Goal: Task Accomplishment & Management: Use online tool/utility

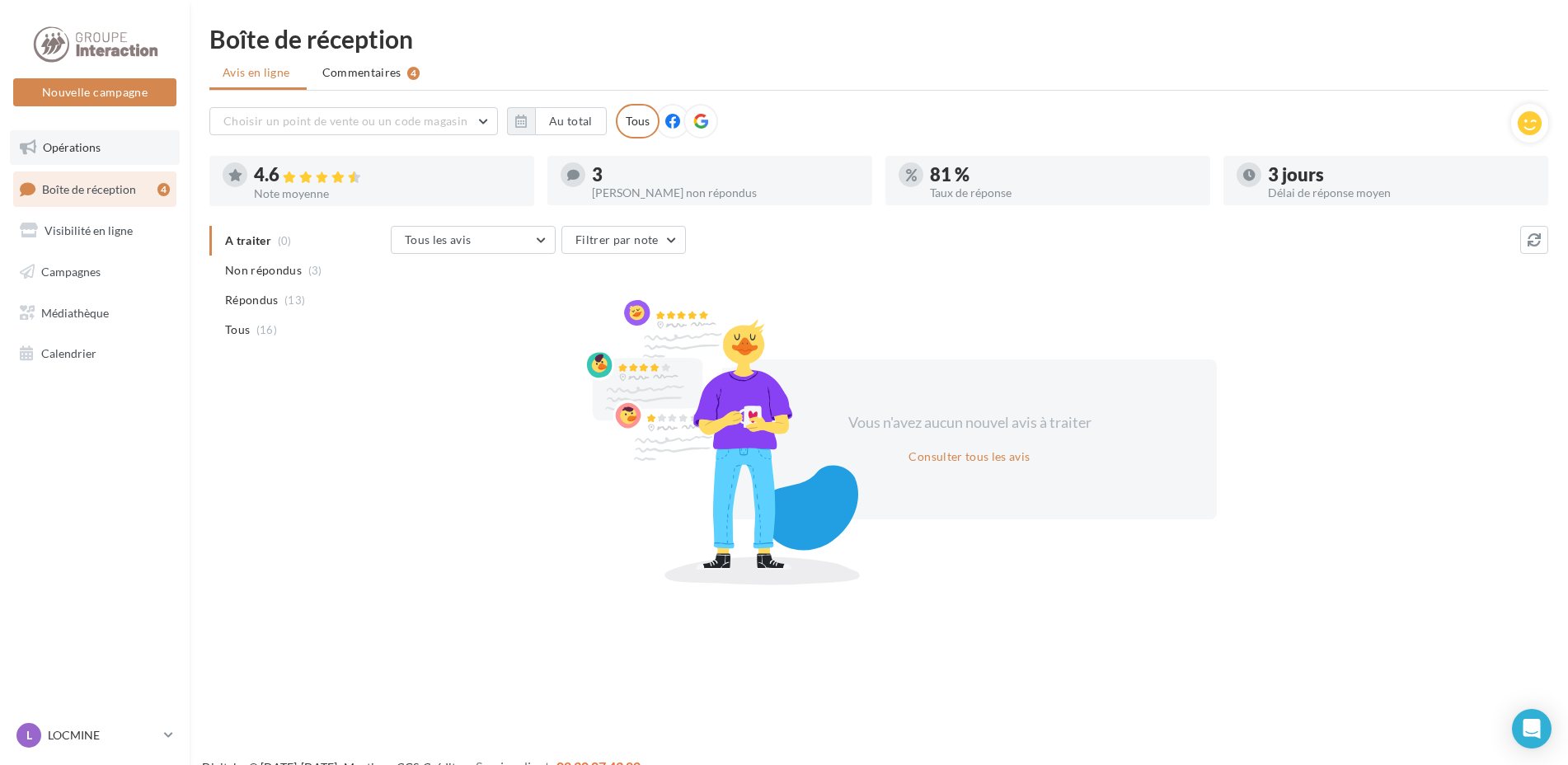
click at [99, 155] on link "Opérations" at bounding box center [94, 148] width 170 height 35
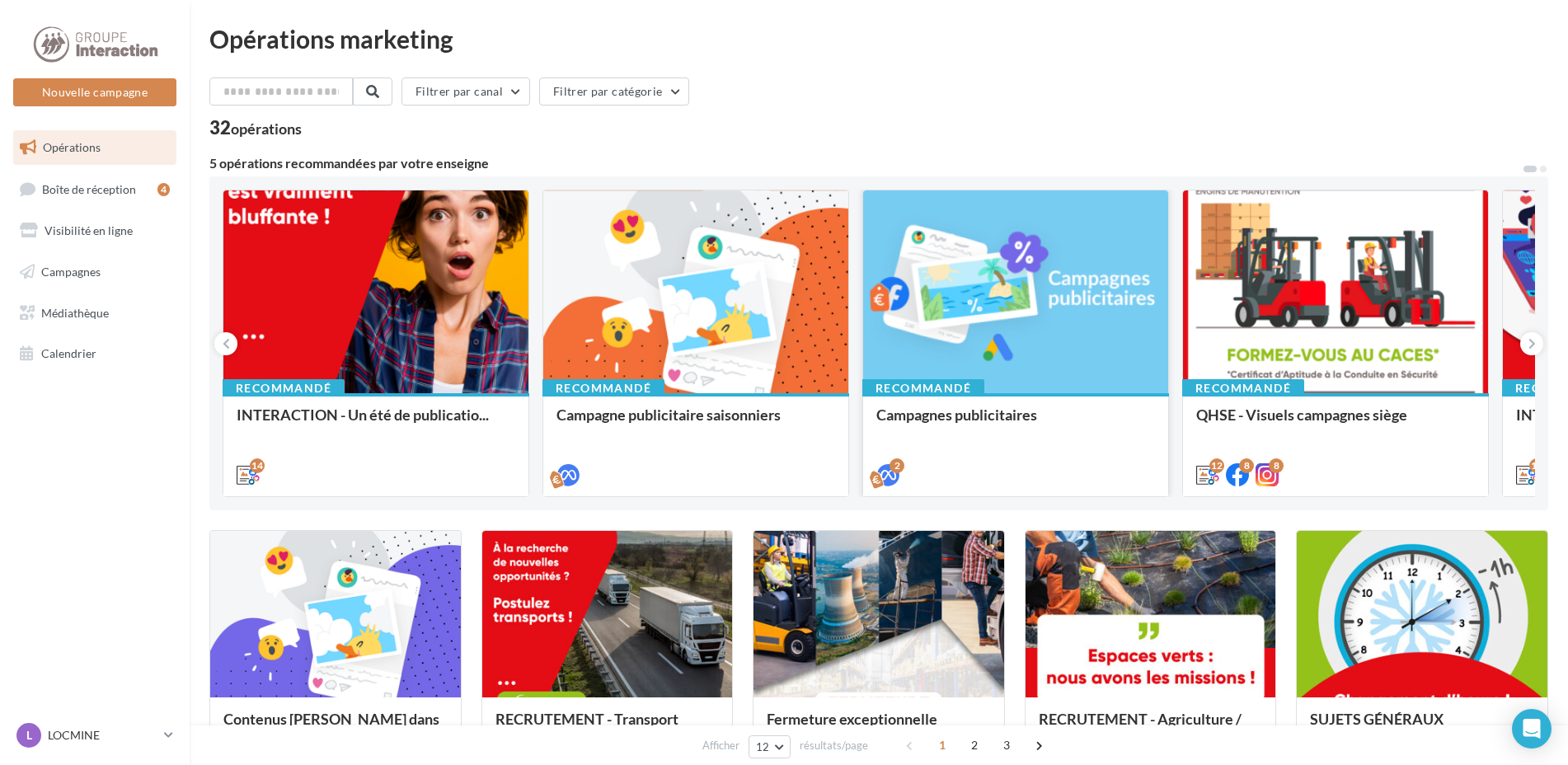
click at [1089, 307] on div at bounding box center [1016, 292] width 305 height 204
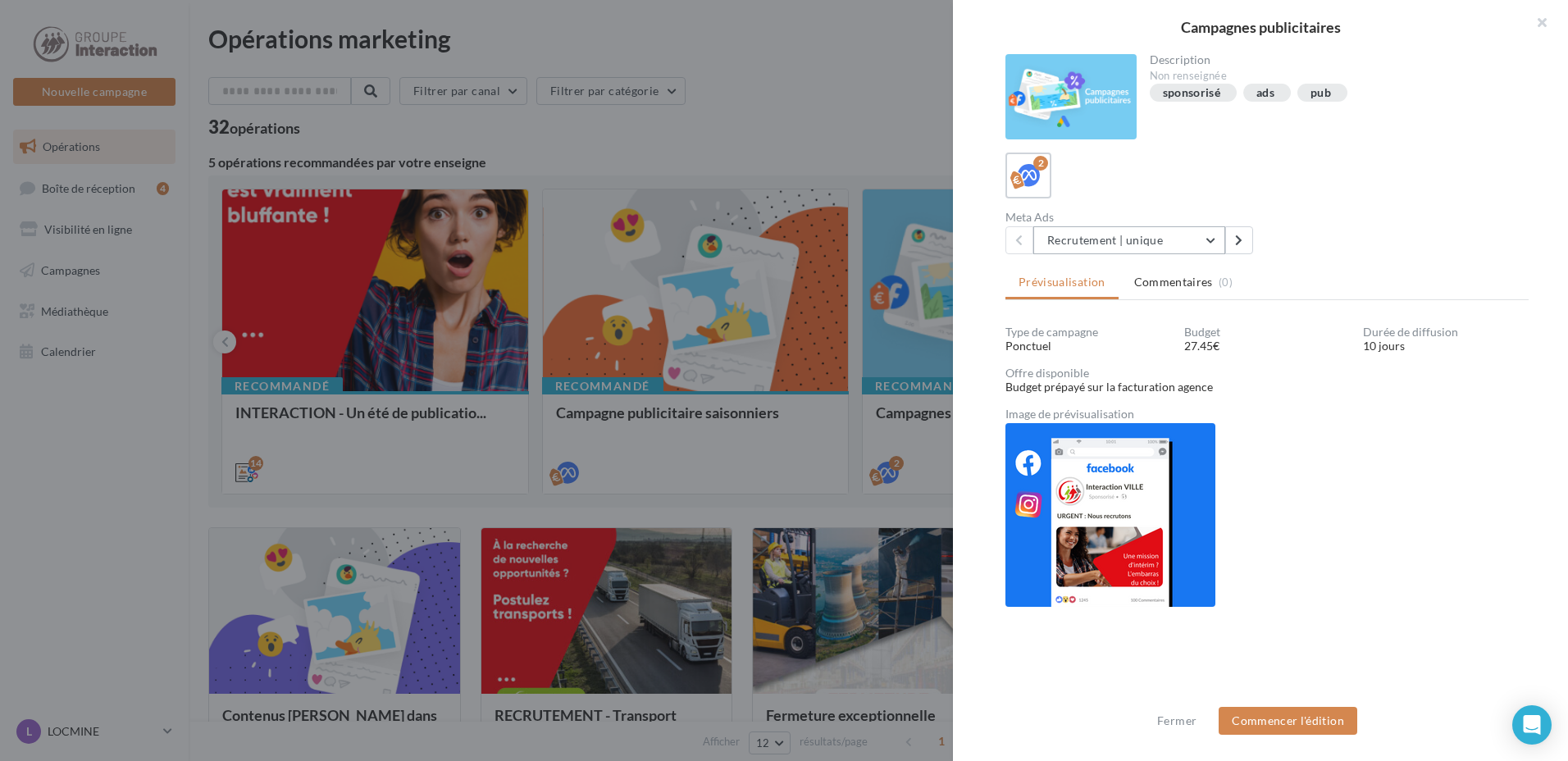
click at [1193, 246] on button "Recrutement | unique" at bounding box center [1129, 240] width 192 height 28
click at [1275, 196] on div "2" at bounding box center [1267, 176] width 523 height 46
click at [1199, 90] on div "sponsorisé" at bounding box center [1192, 93] width 58 height 12
click at [1322, 723] on button "Commencer l'édition" at bounding box center [1287, 720] width 138 height 28
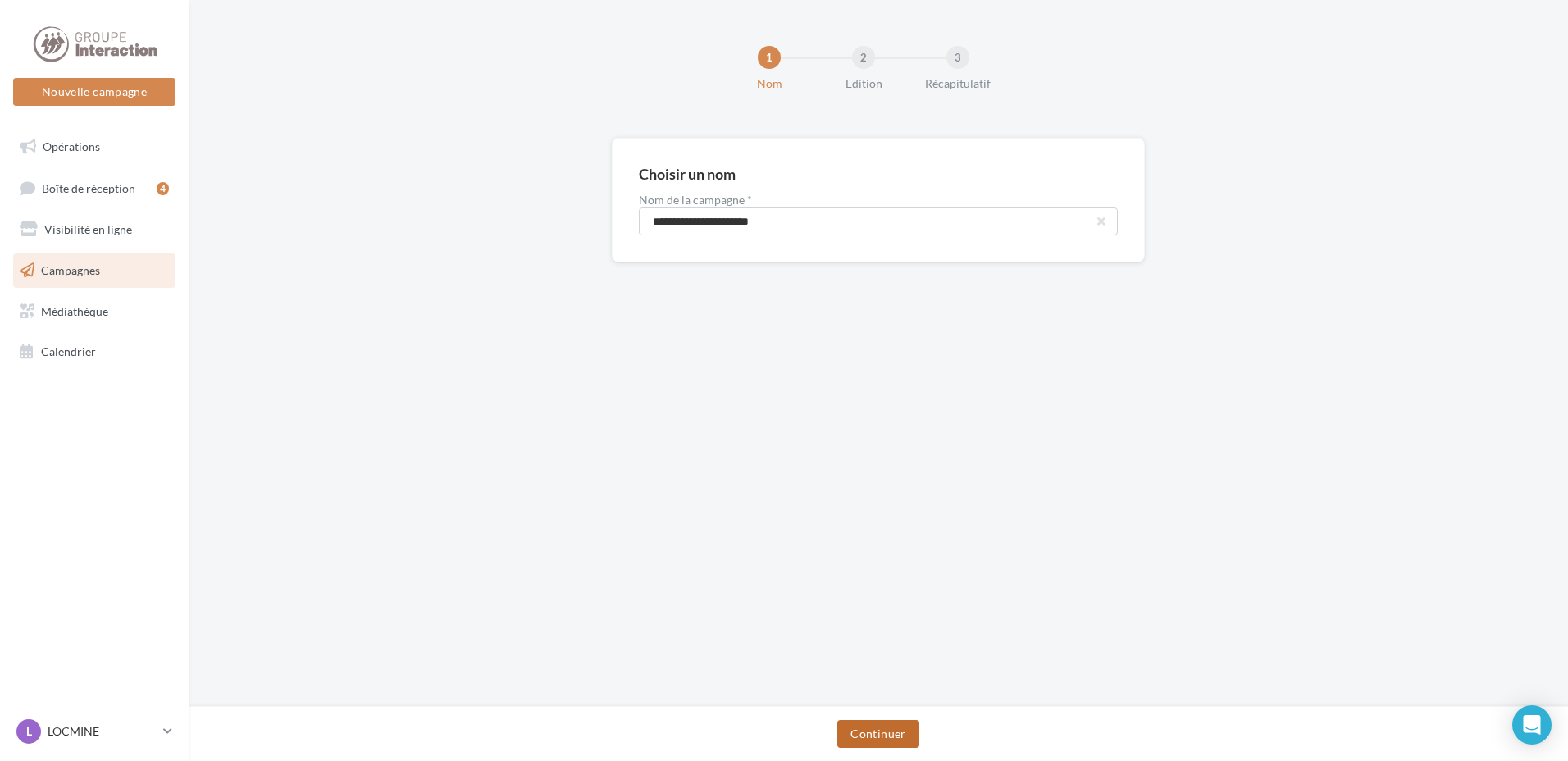
click at [894, 742] on button "Continuer" at bounding box center [878, 733] width 81 height 28
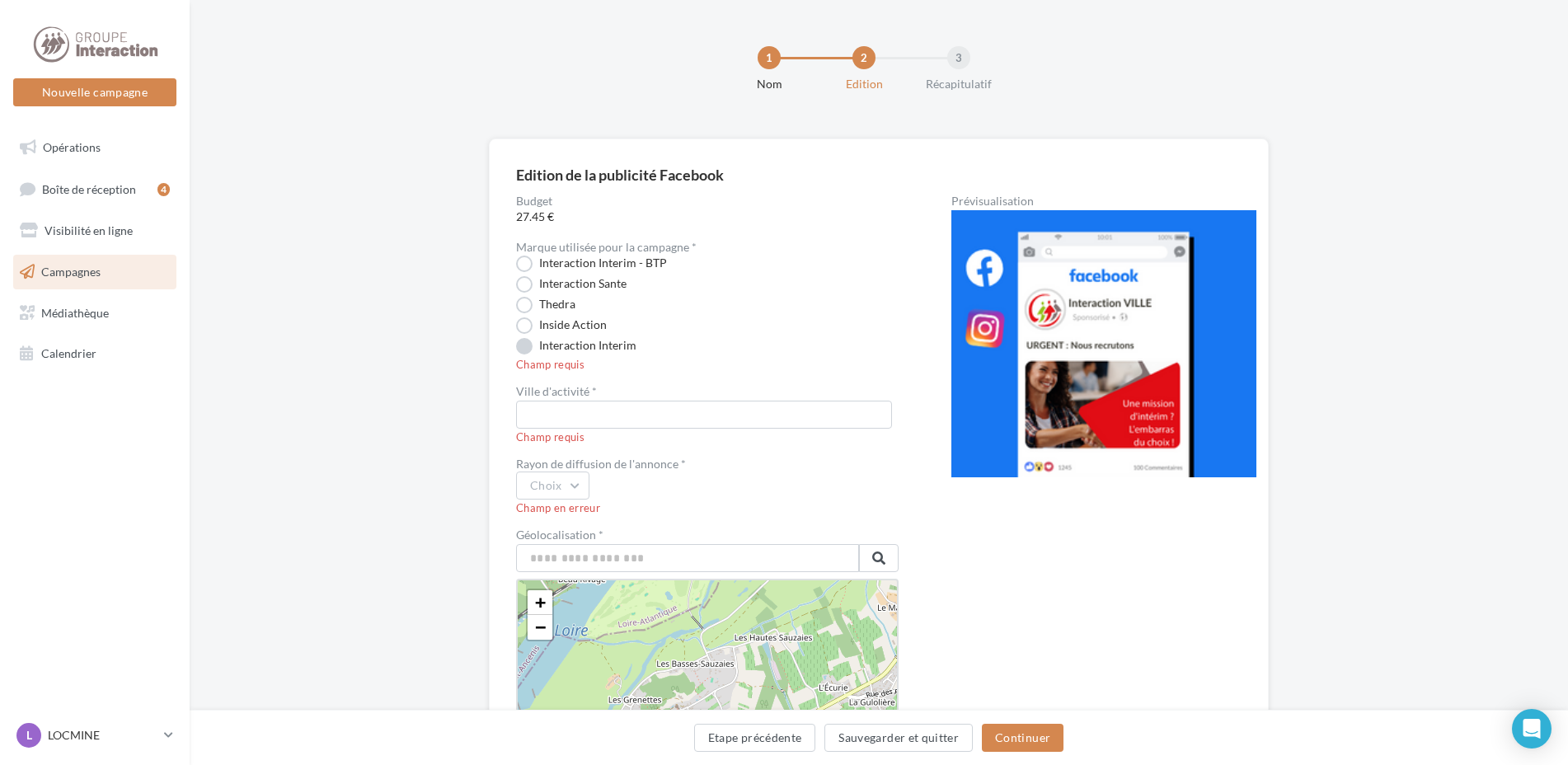
click at [622, 351] on label "Interaction Interim" at bounding box center [576, 346] width 120 height 16
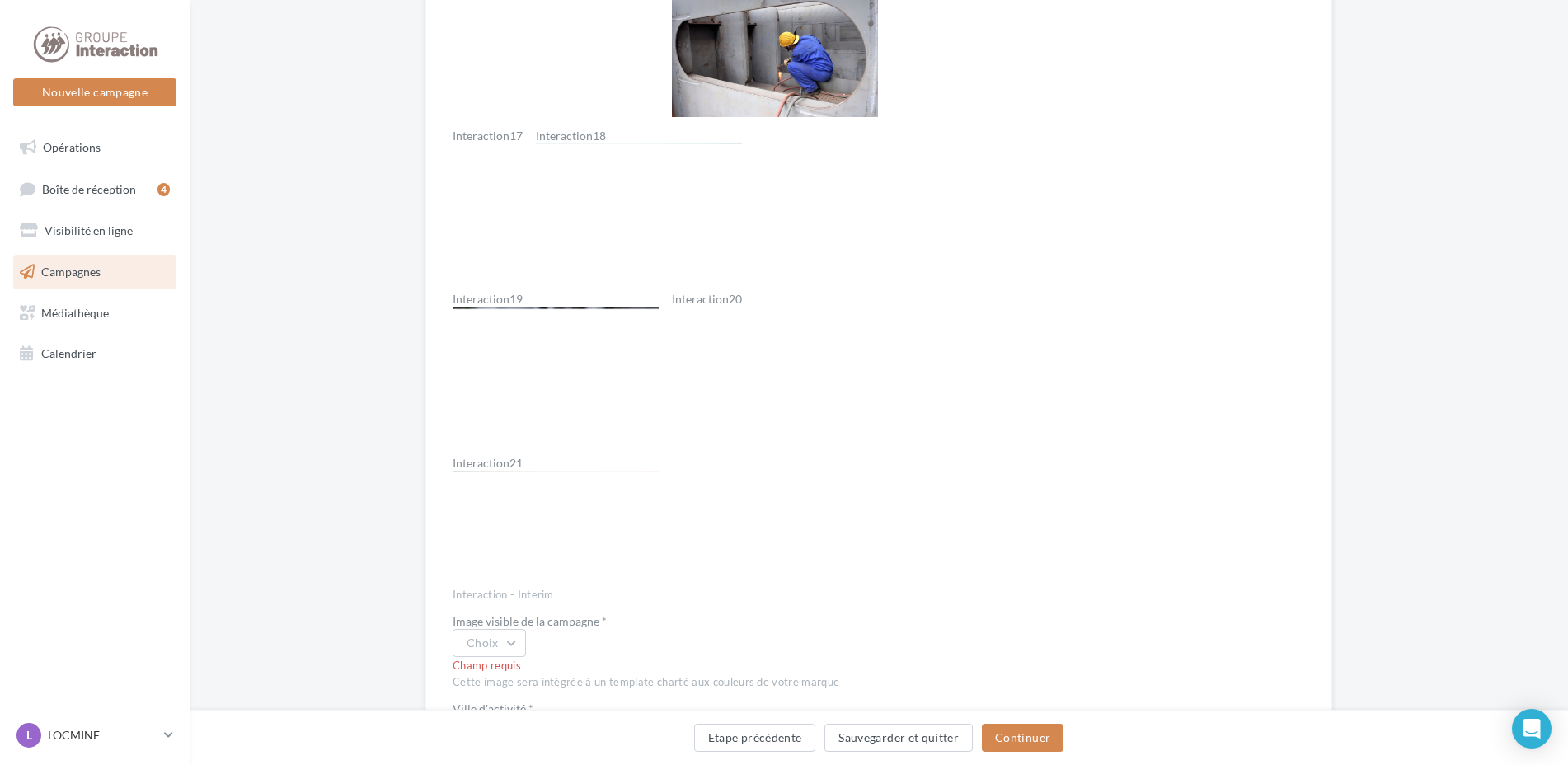
scroll to position [2061, 0]
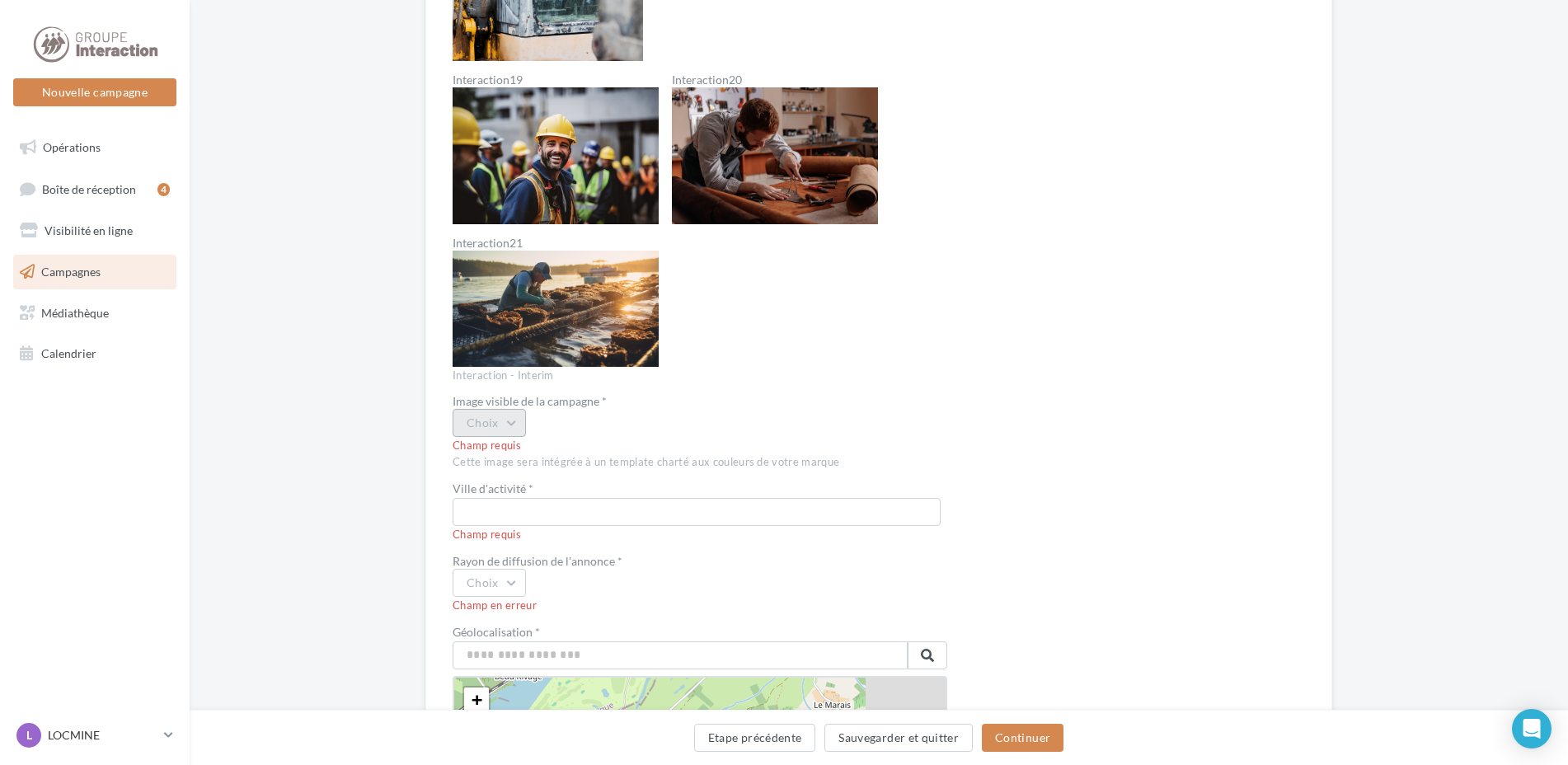
click at [516, 427] on button "Choix" at bounding box center [489, 422] width 73 height 28
click at [545, 599] on div "Interactioninterim6" at bounding box center [555, 597] width 205 height 43
click at [557, 511] on input "text" at bounding box center [696, 512] width 488 height 28
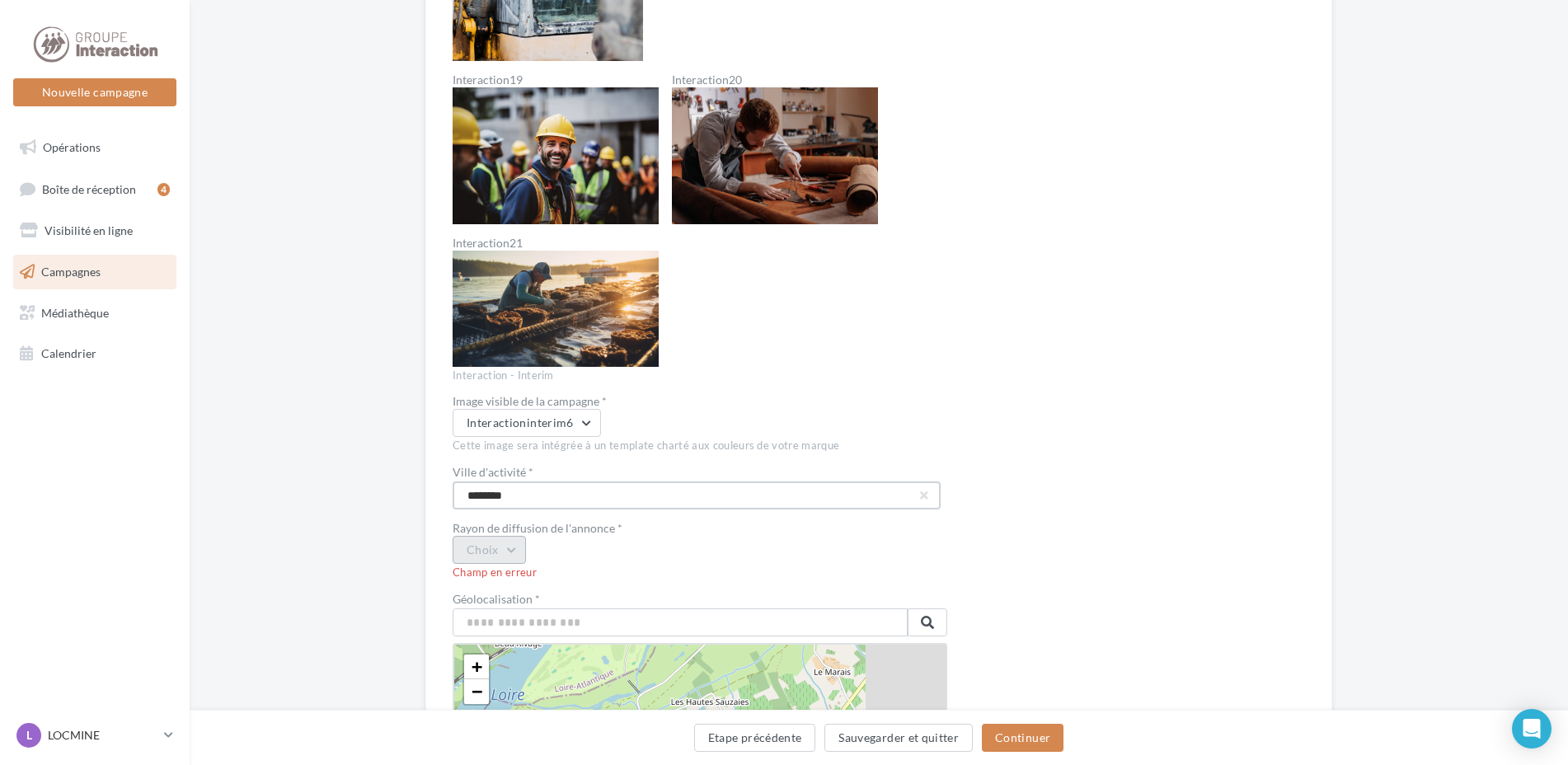
type input "********"
click at [512, 547] on button "Choix" at bounding box center [489, 549] width 73 height 28
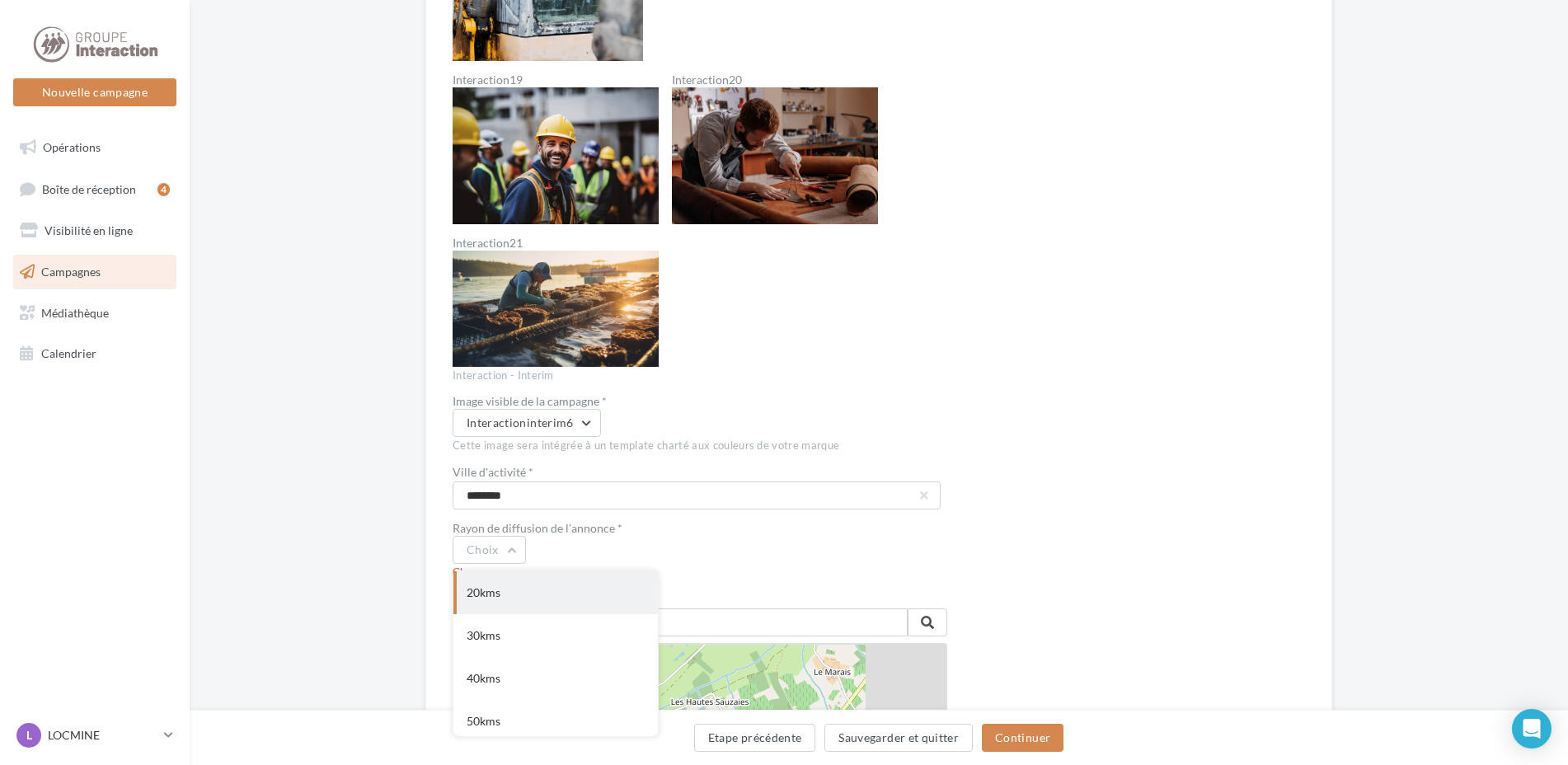
click at [511, 583] on div "20kms" at bounding box center [555, 592] width 205 height 43
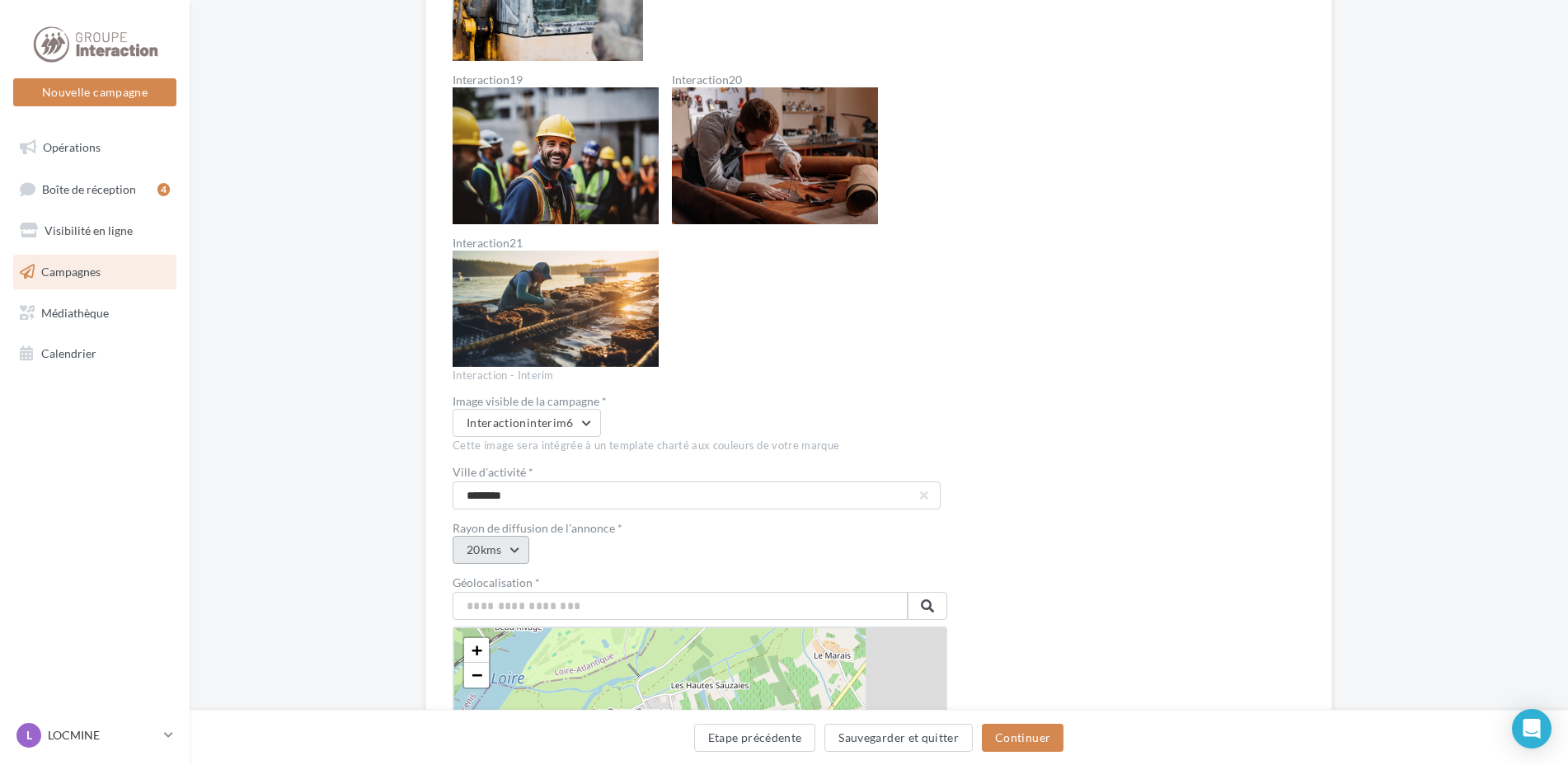
click at [506, 562] on button "20kms" at bounding box center [491, 549] width 77 height 28
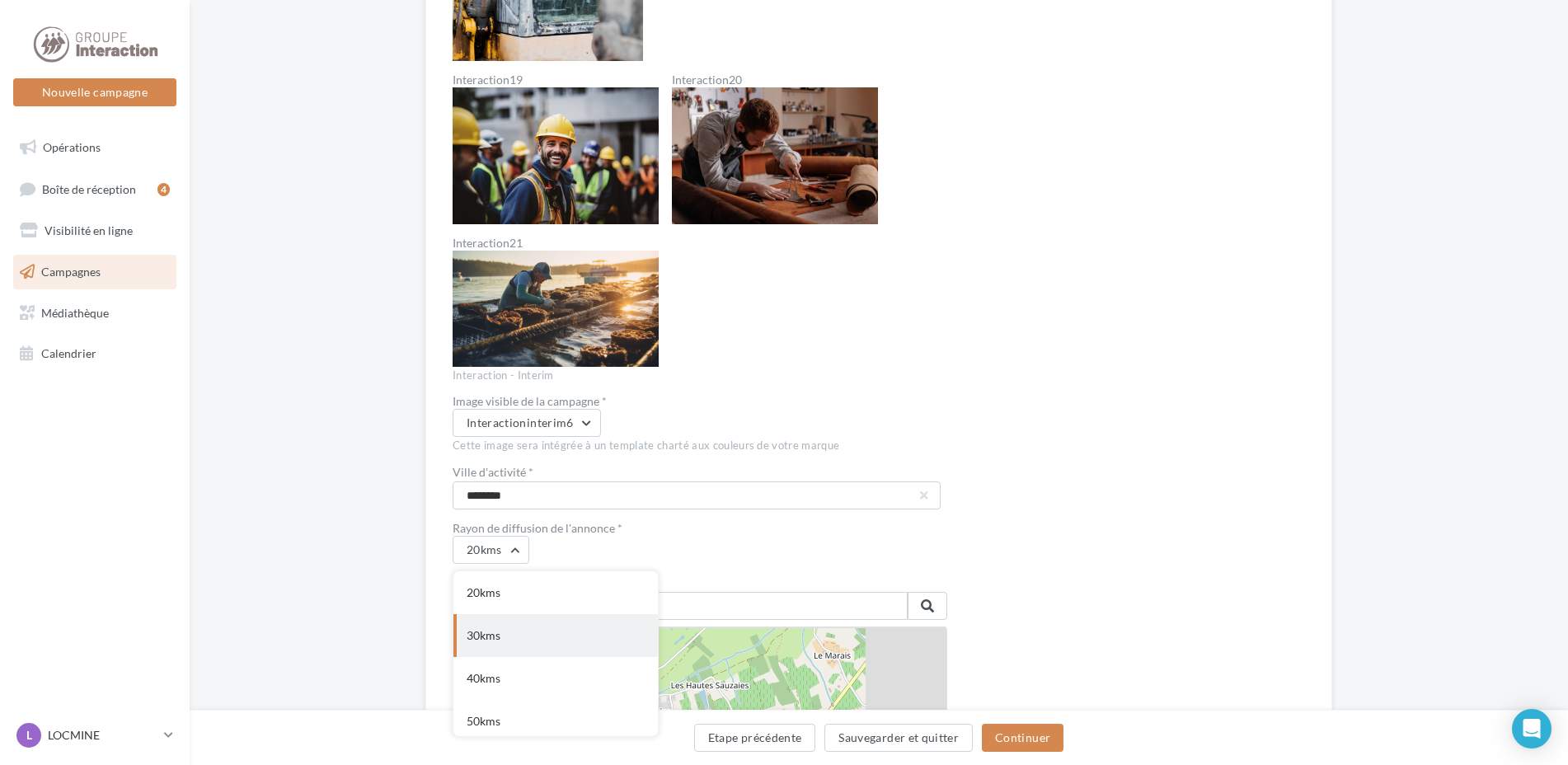
click at [516, 634] on div "30kms" at bounding box center [555, 635] width 205 height 43
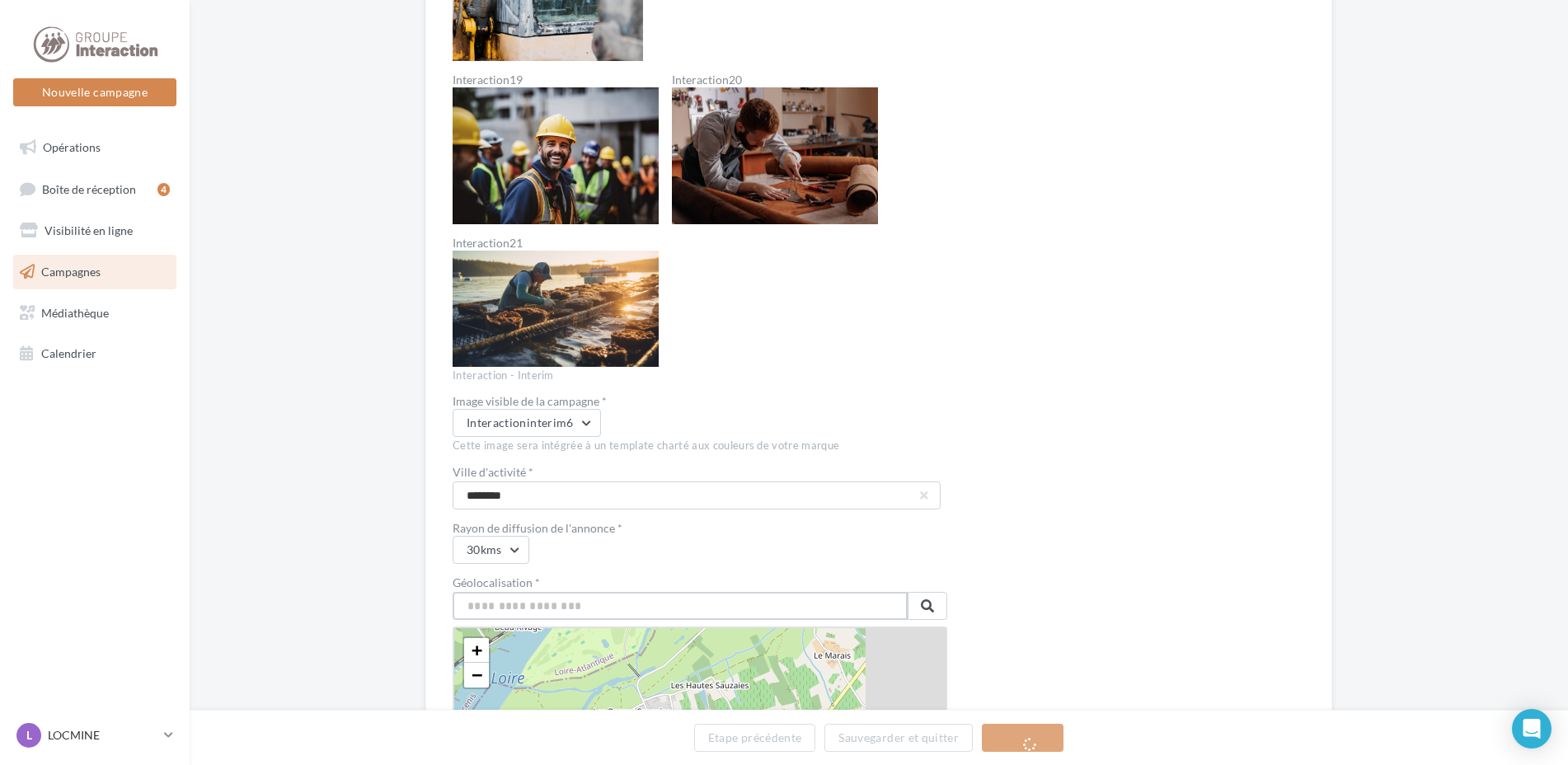
click at [544, 610] on input "text" at bounding box center [680, 606] width 455 height 28
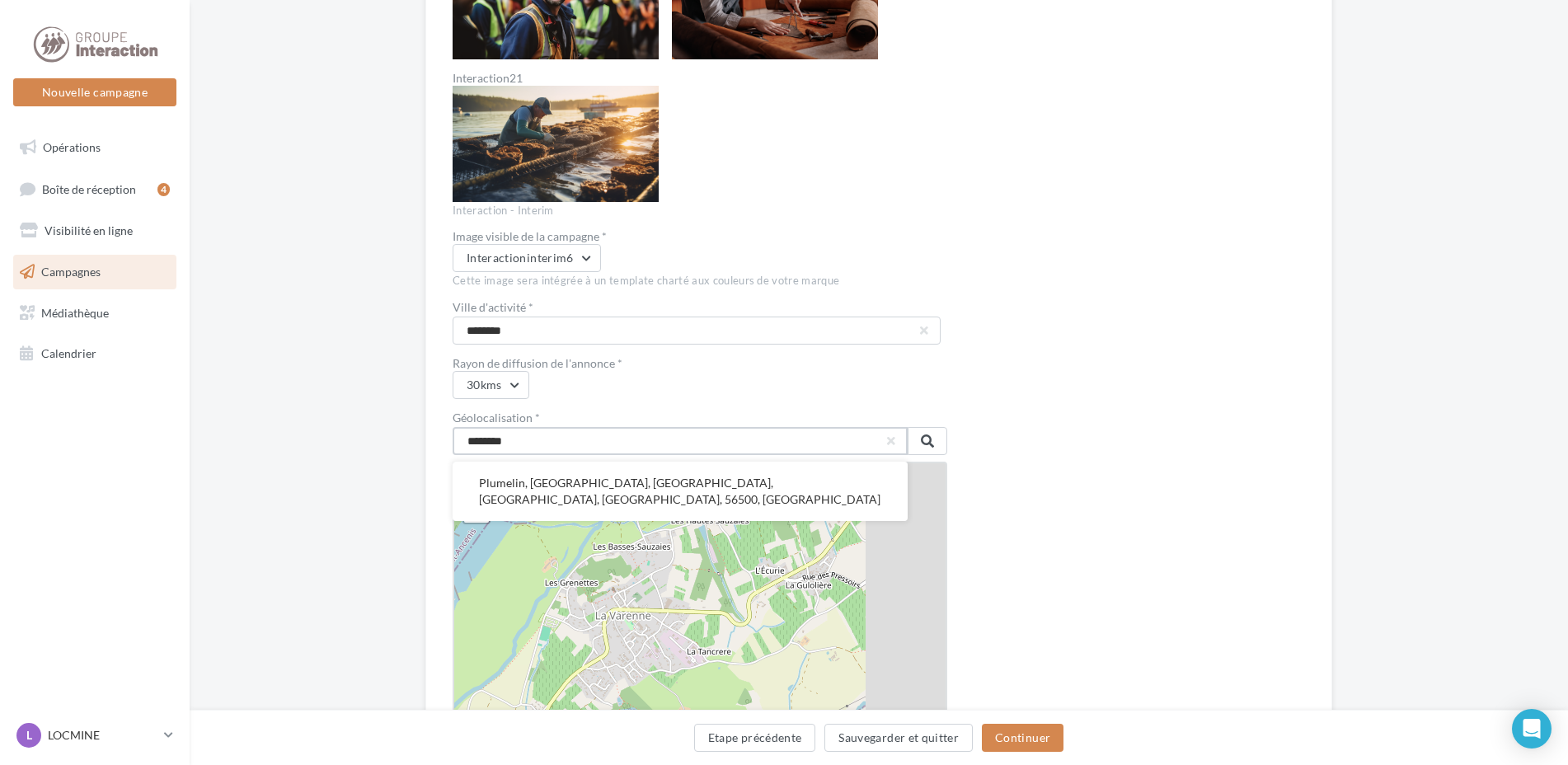
scroll to position [2308, 0]
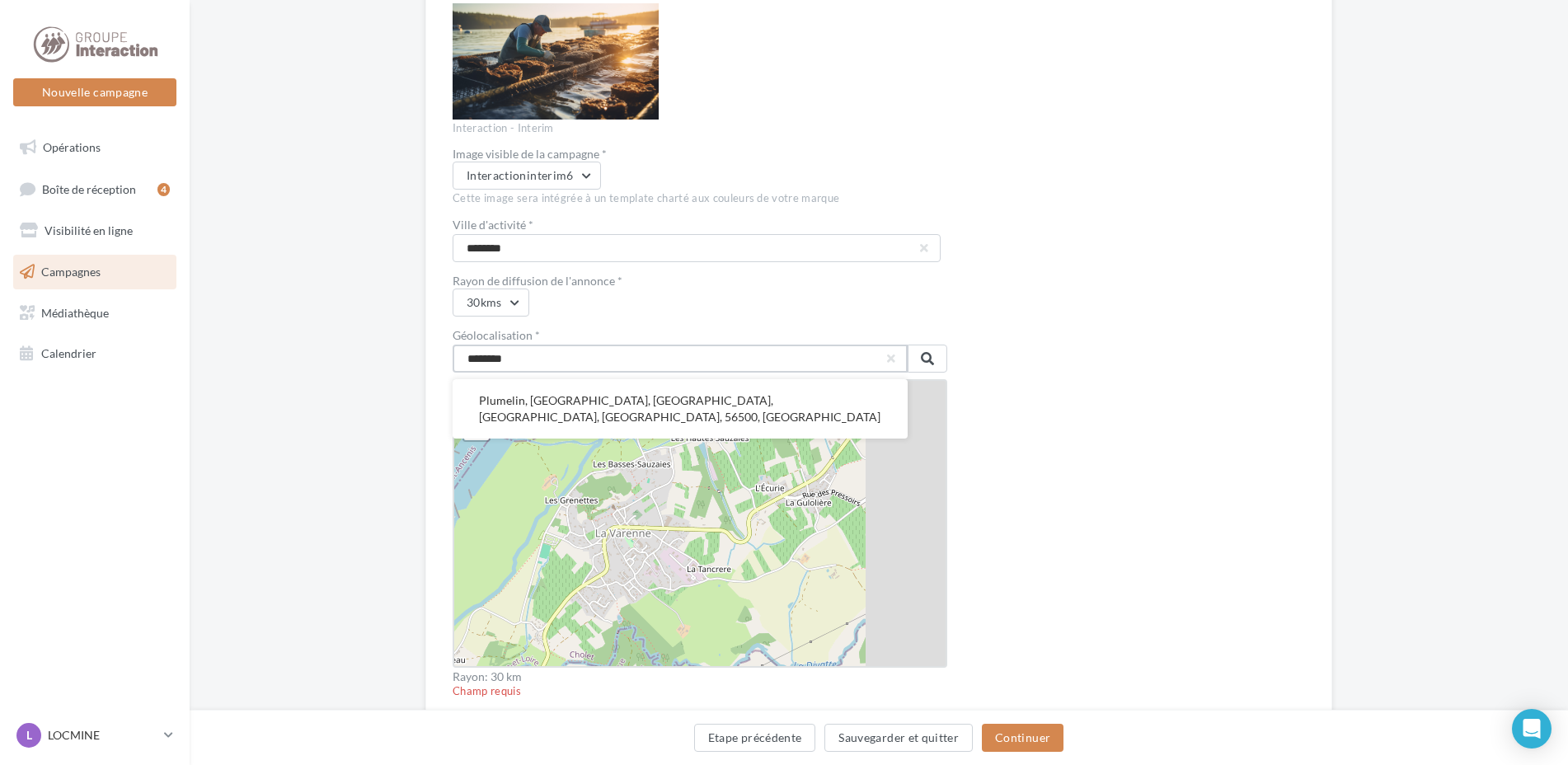
drag, startPoint x: 515, startPoint y: 357, endPoint x: 367, endPoint y: 358, distance: 148.0
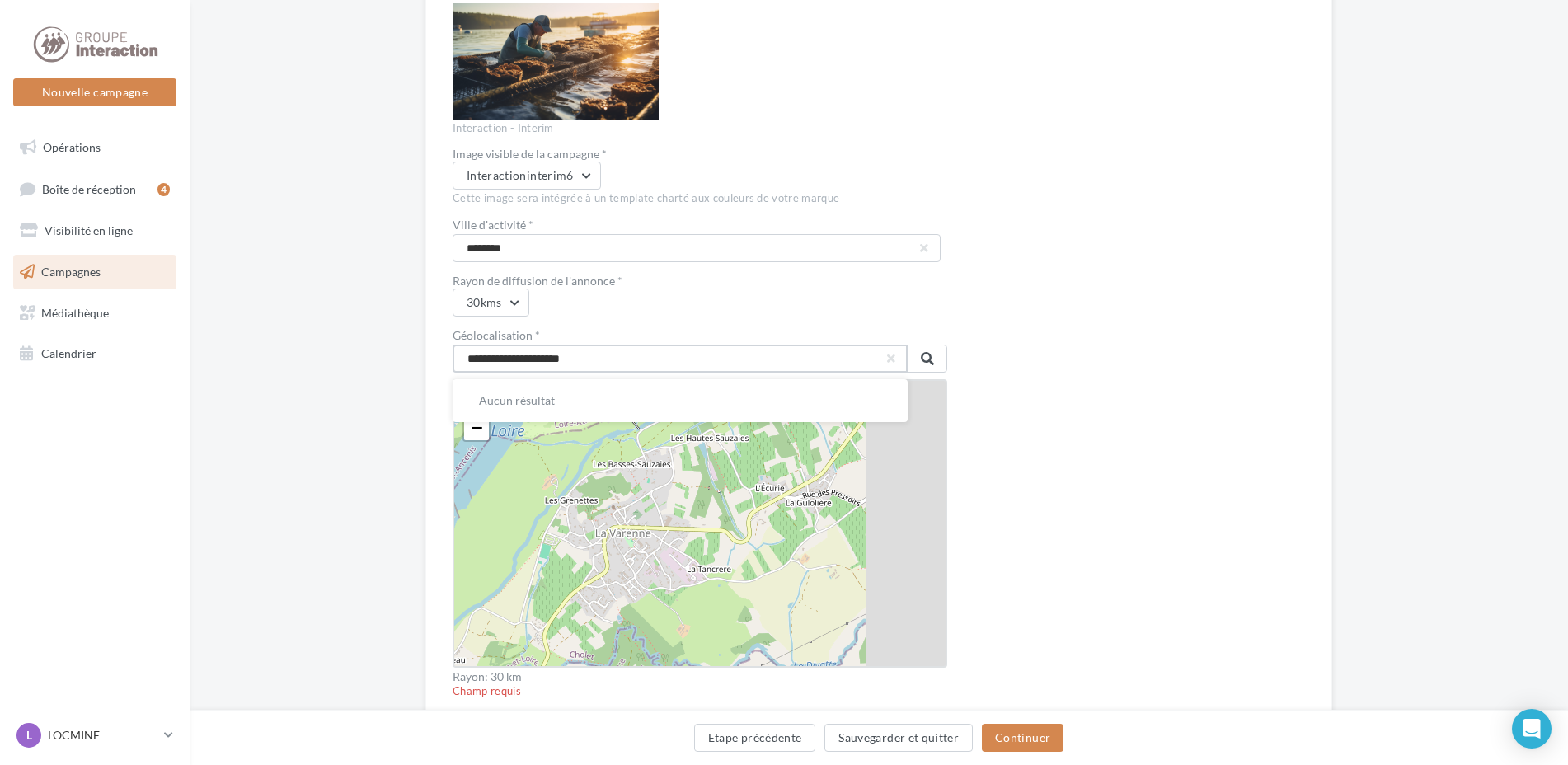
drag, startPoint x: 609, startPoint y: 366, endPoint x: 182, endPoint y: 352, distance: 427.2
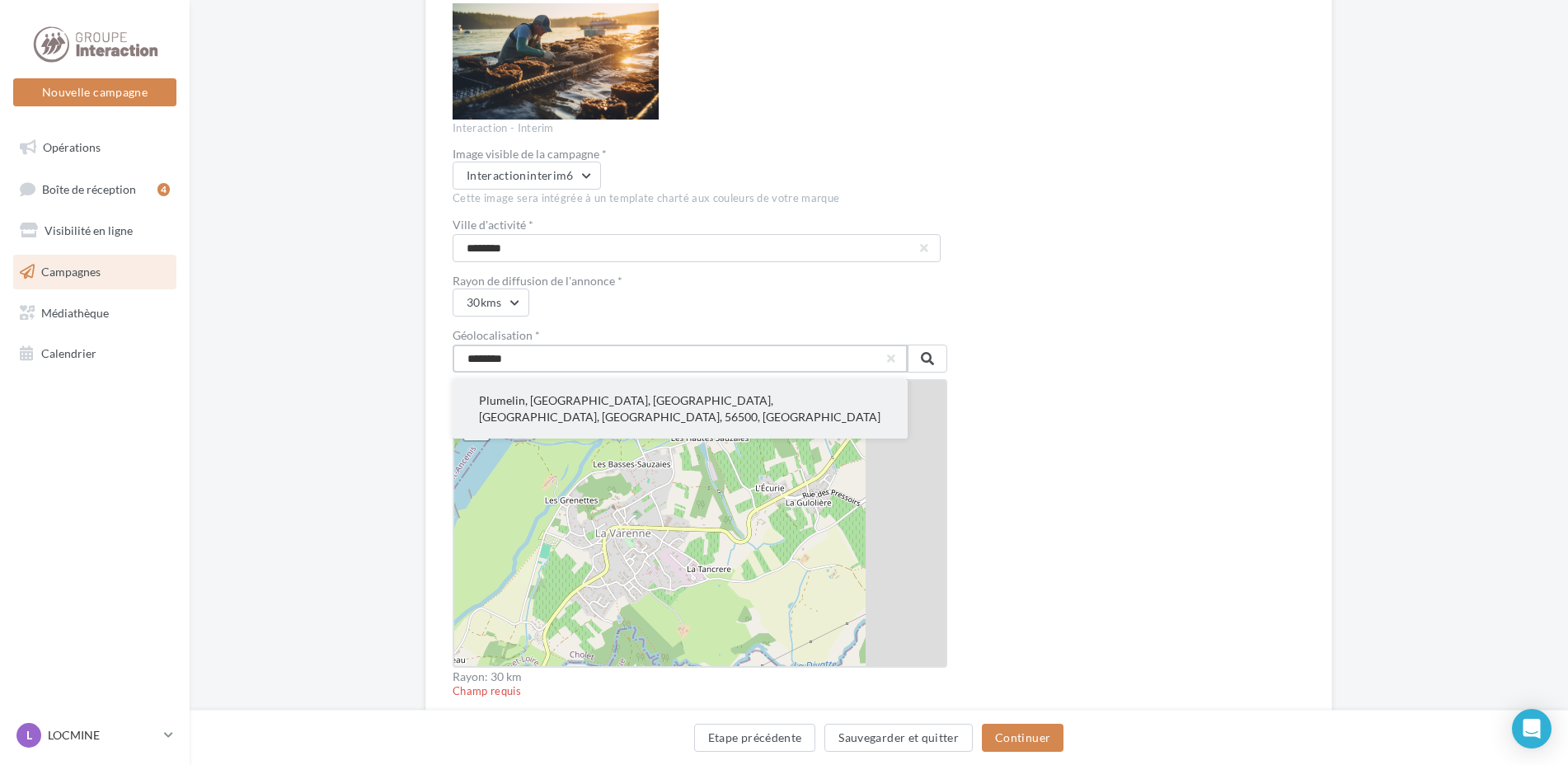
type input "********"
click at [628, 408] on button "Plumelin, Pontivy, Morbihan, Bretagne, France métropolitaine, 56500, France" at bounding box center [680, 409] width 455 height 60
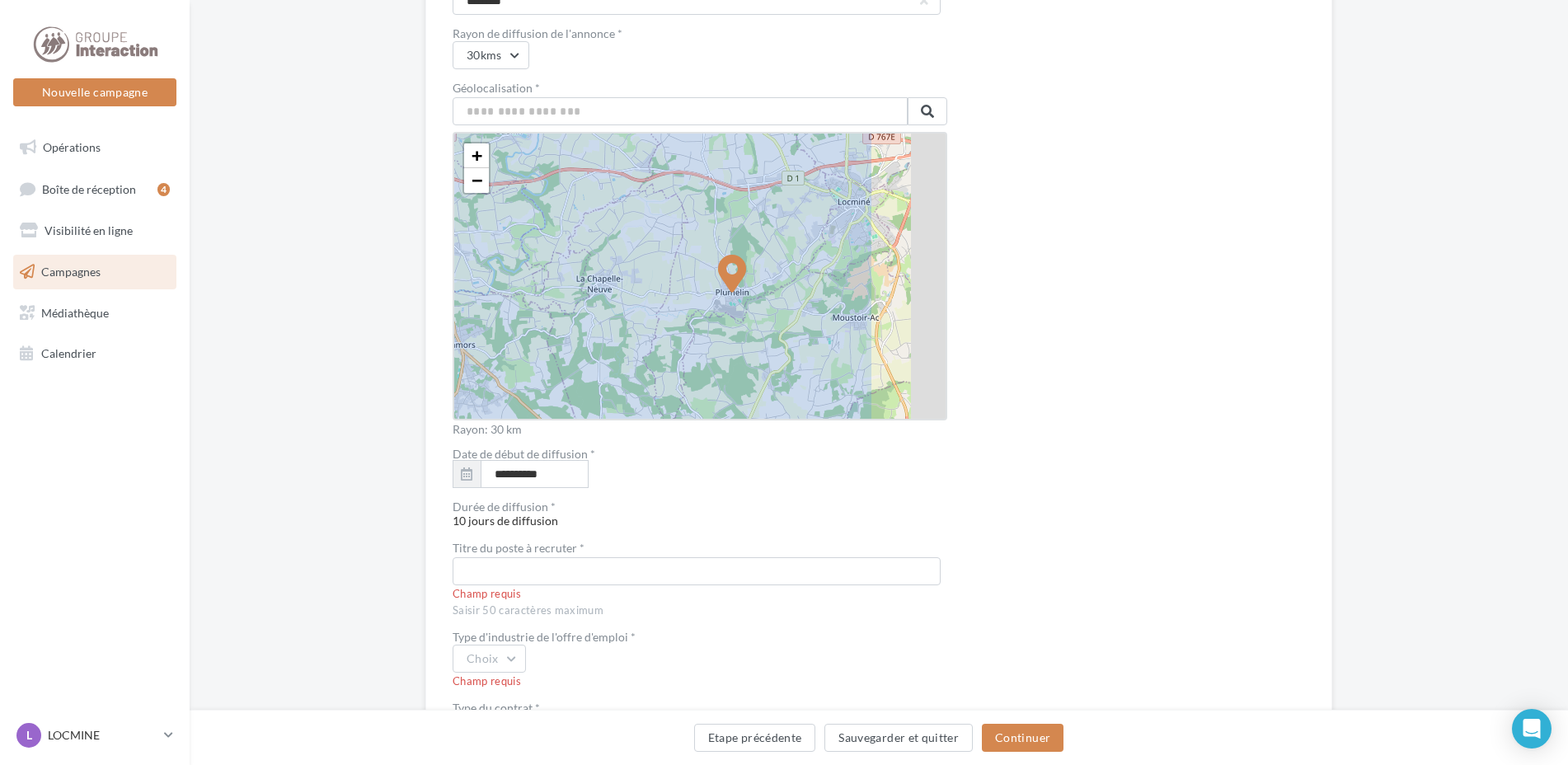
scroll to position [2720, 0]
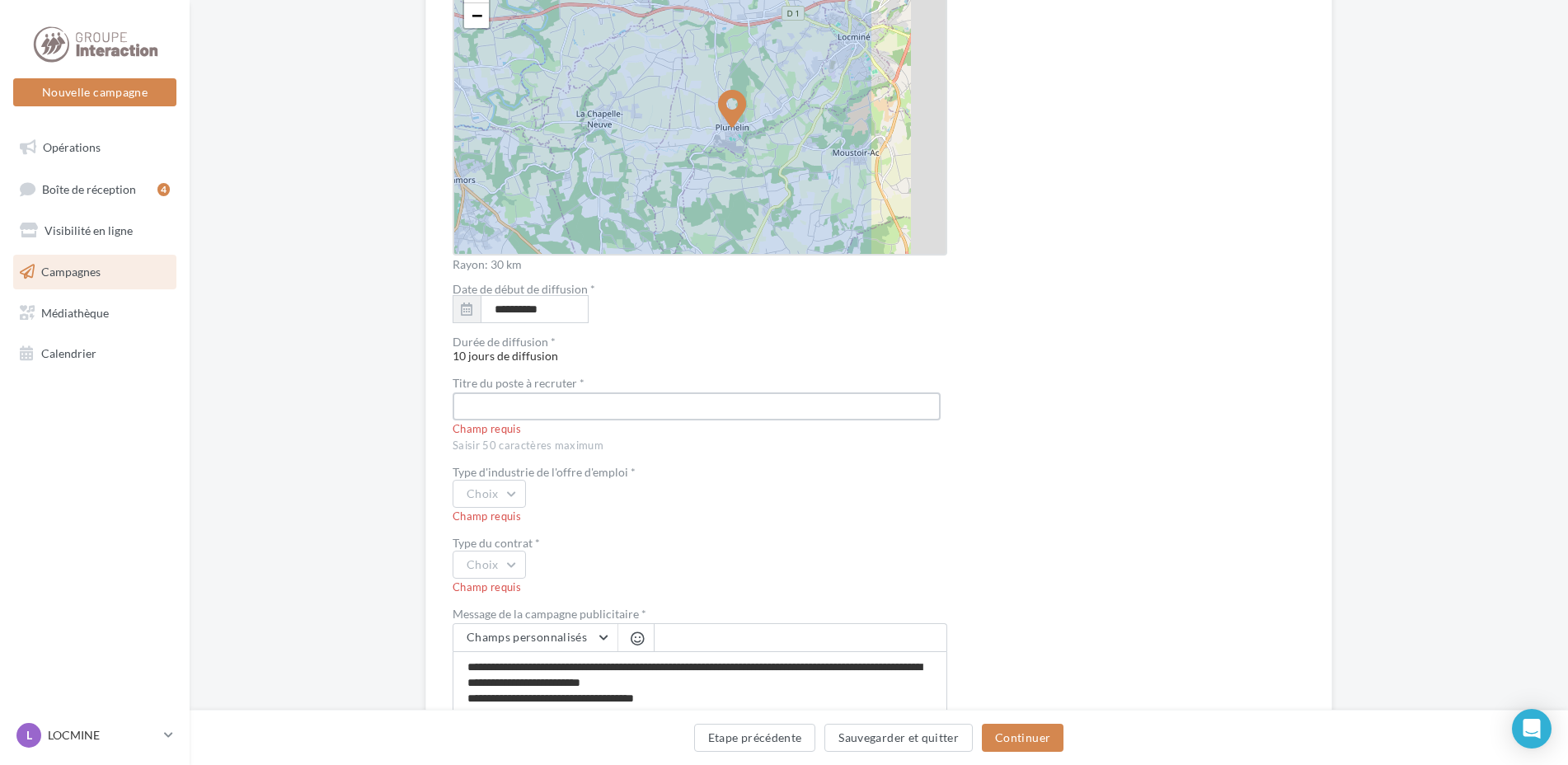
click at [675, 410] on input "text" at bounding box center [696, 406] width 488 height 28
type input "*"
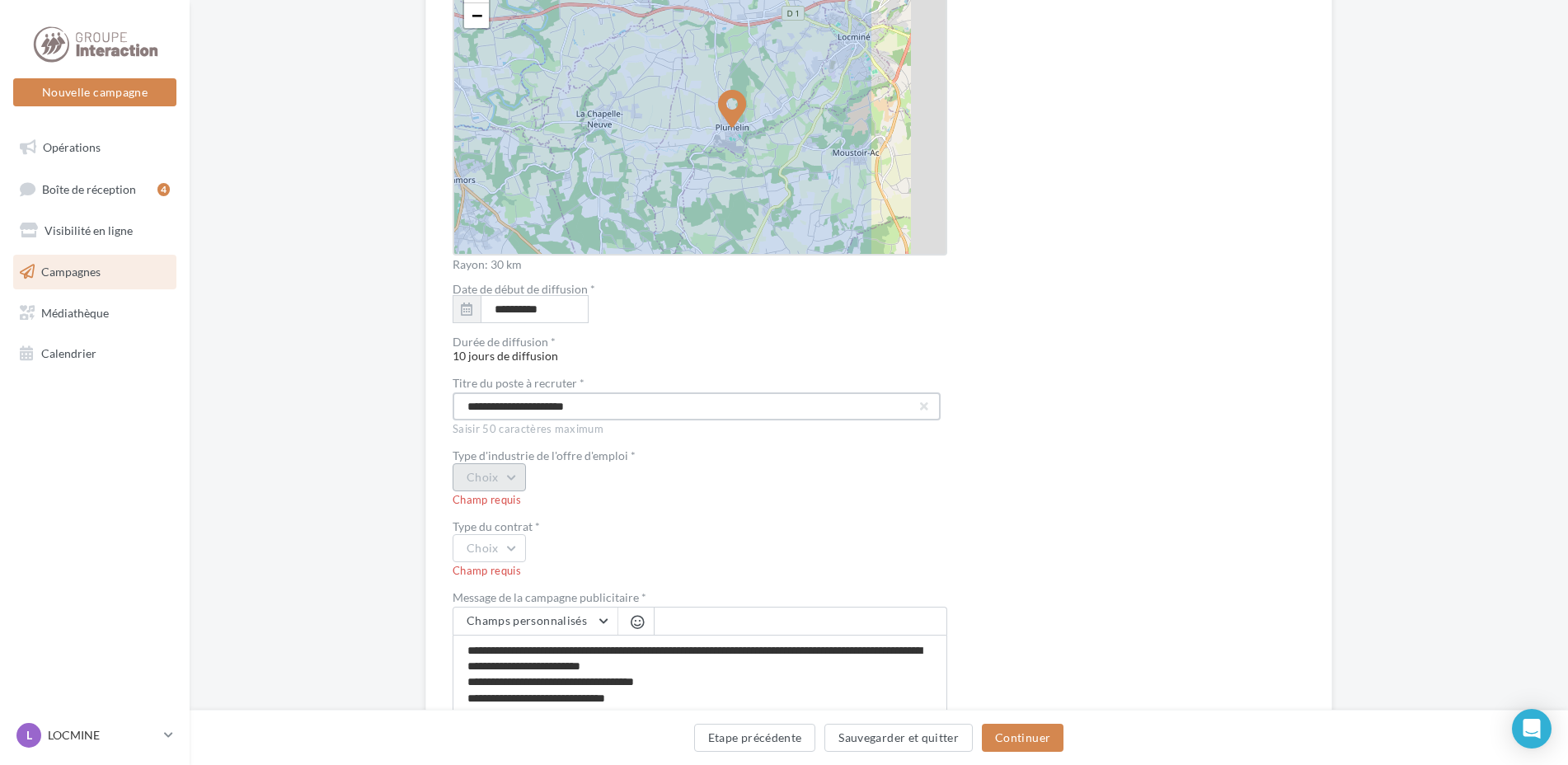
type input "**********"
click at [508, 472] on button "Choix" at bounding box center [489, 477] width 73 height 28
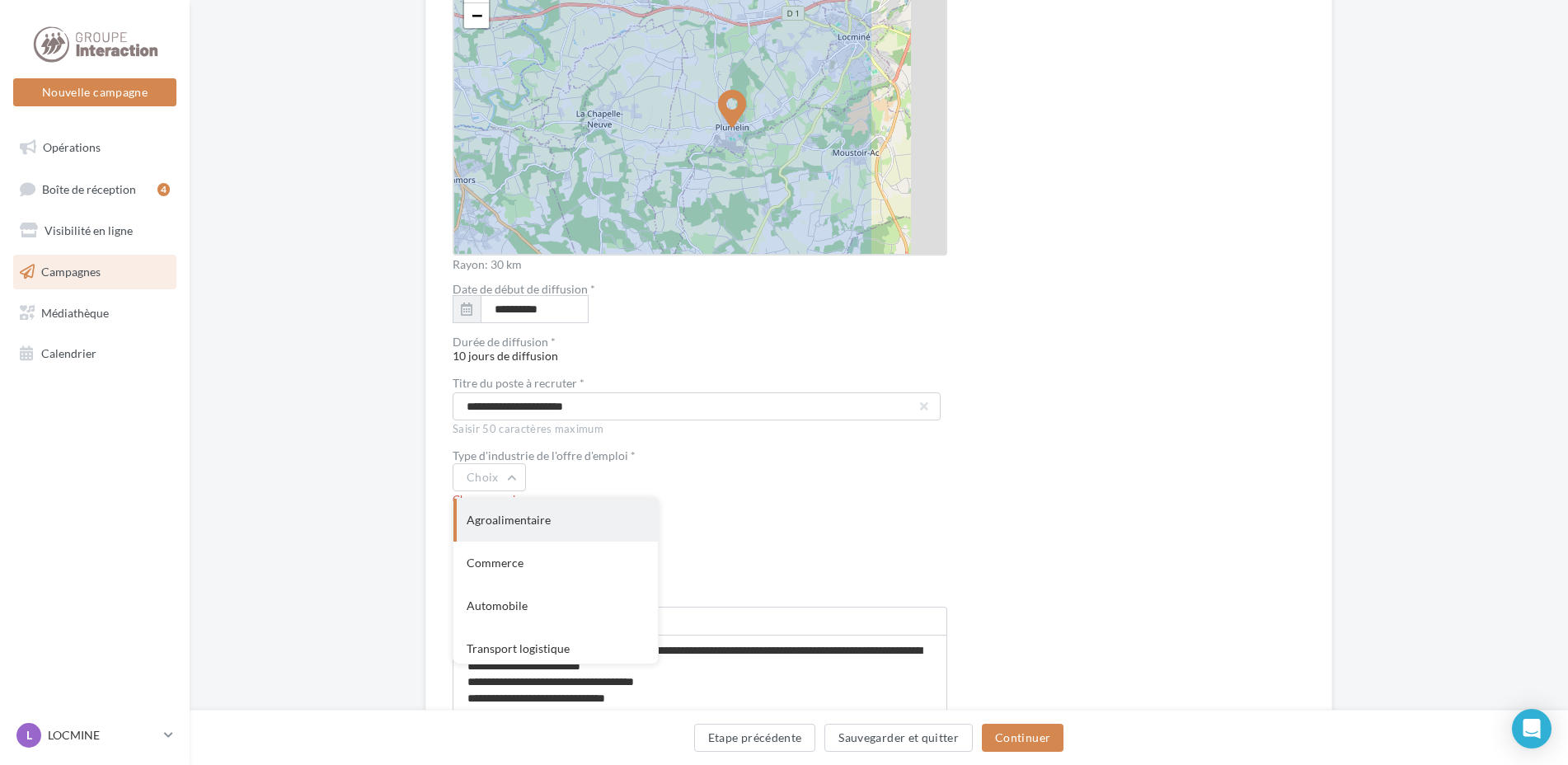
click at [527, 511] on div "Agroalimentaire" at bounding box center [555, 520] width 205 height 43
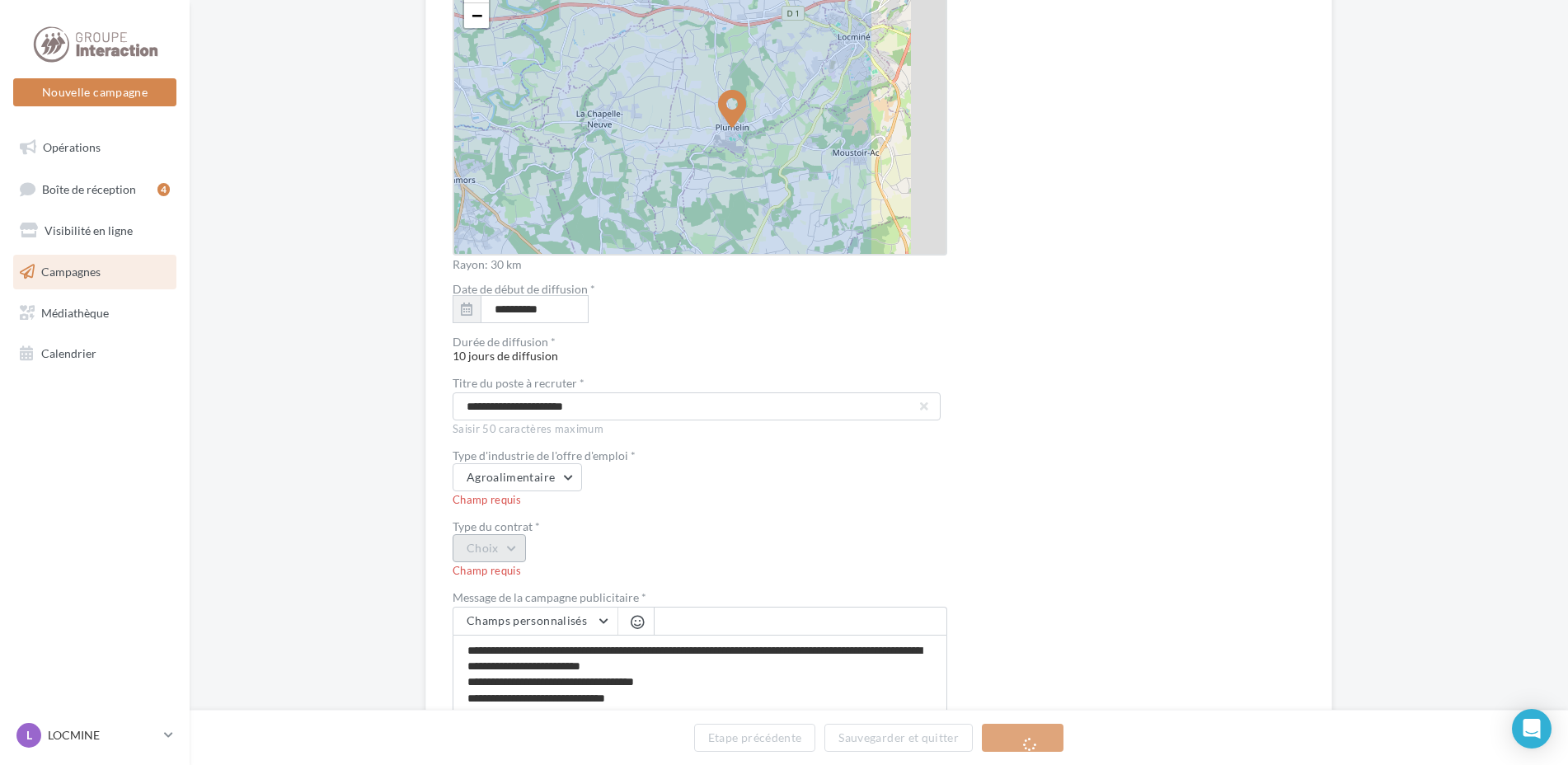
click at [509, 549] on button "Choix" at bounding box center [489, 548] width 73 height 28
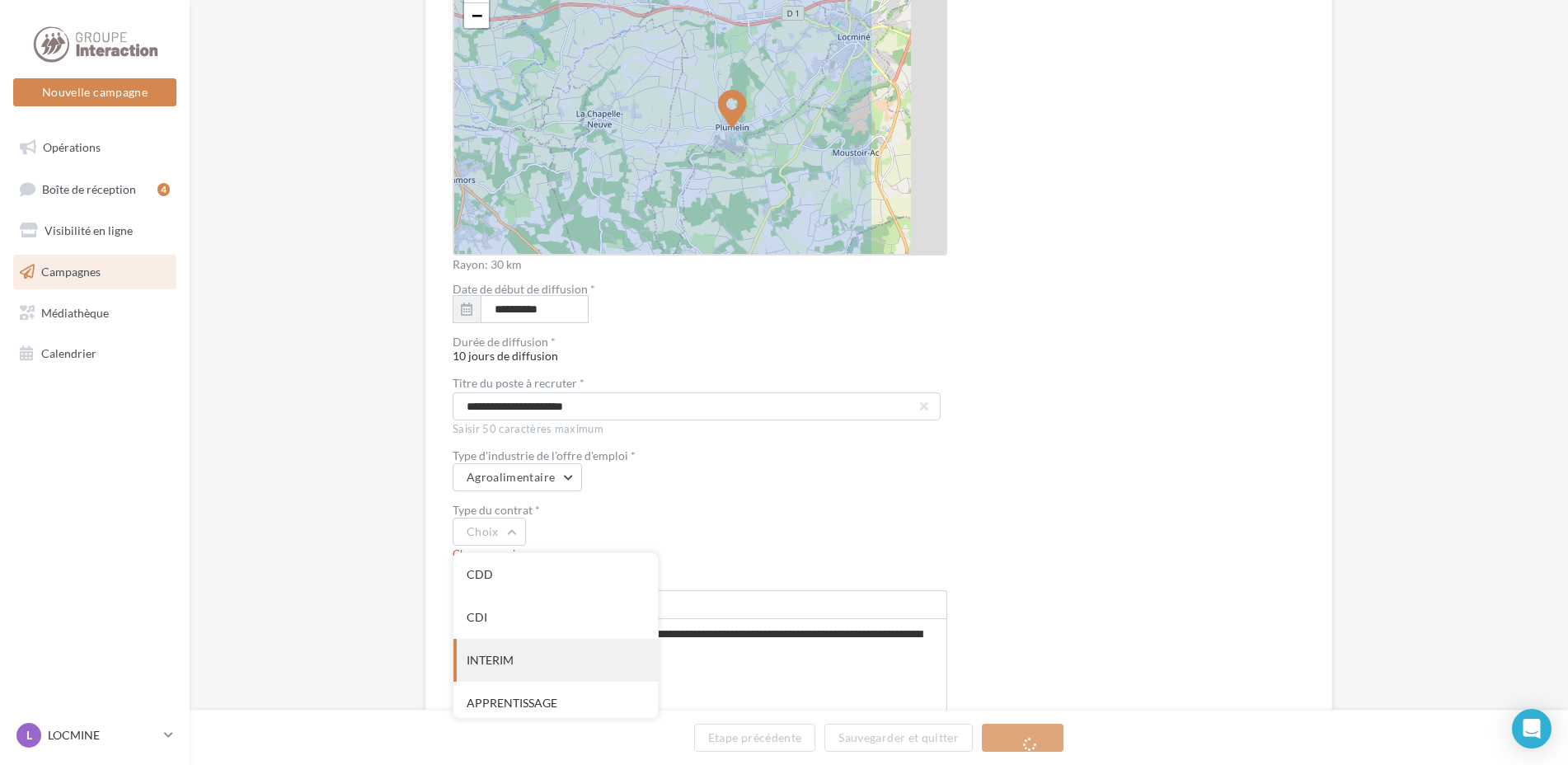
click at [500, 651] on div "INTERIM" at bounding box center [555, 660] width 205 height 43
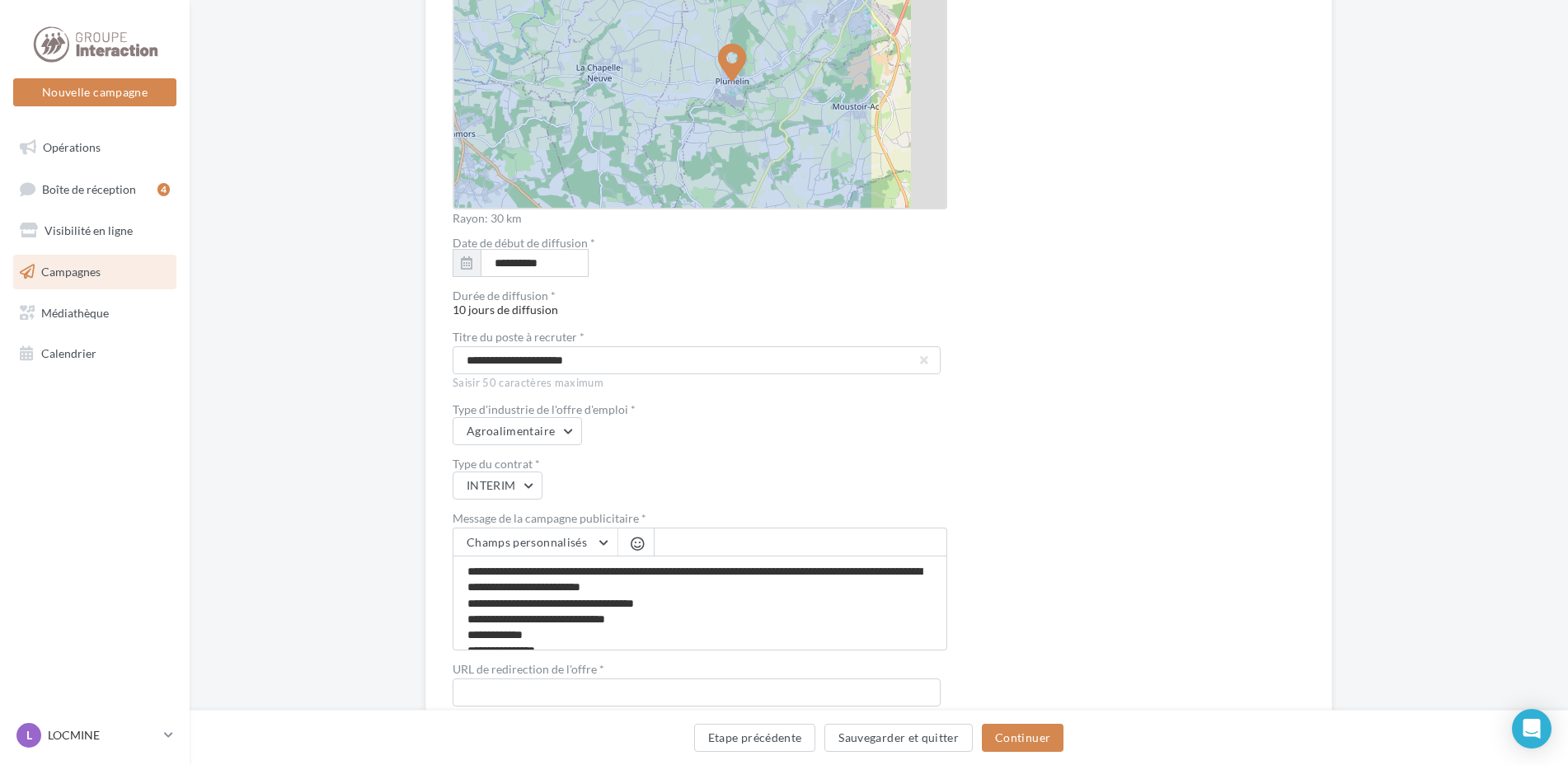
scroll to position [2520, 0]
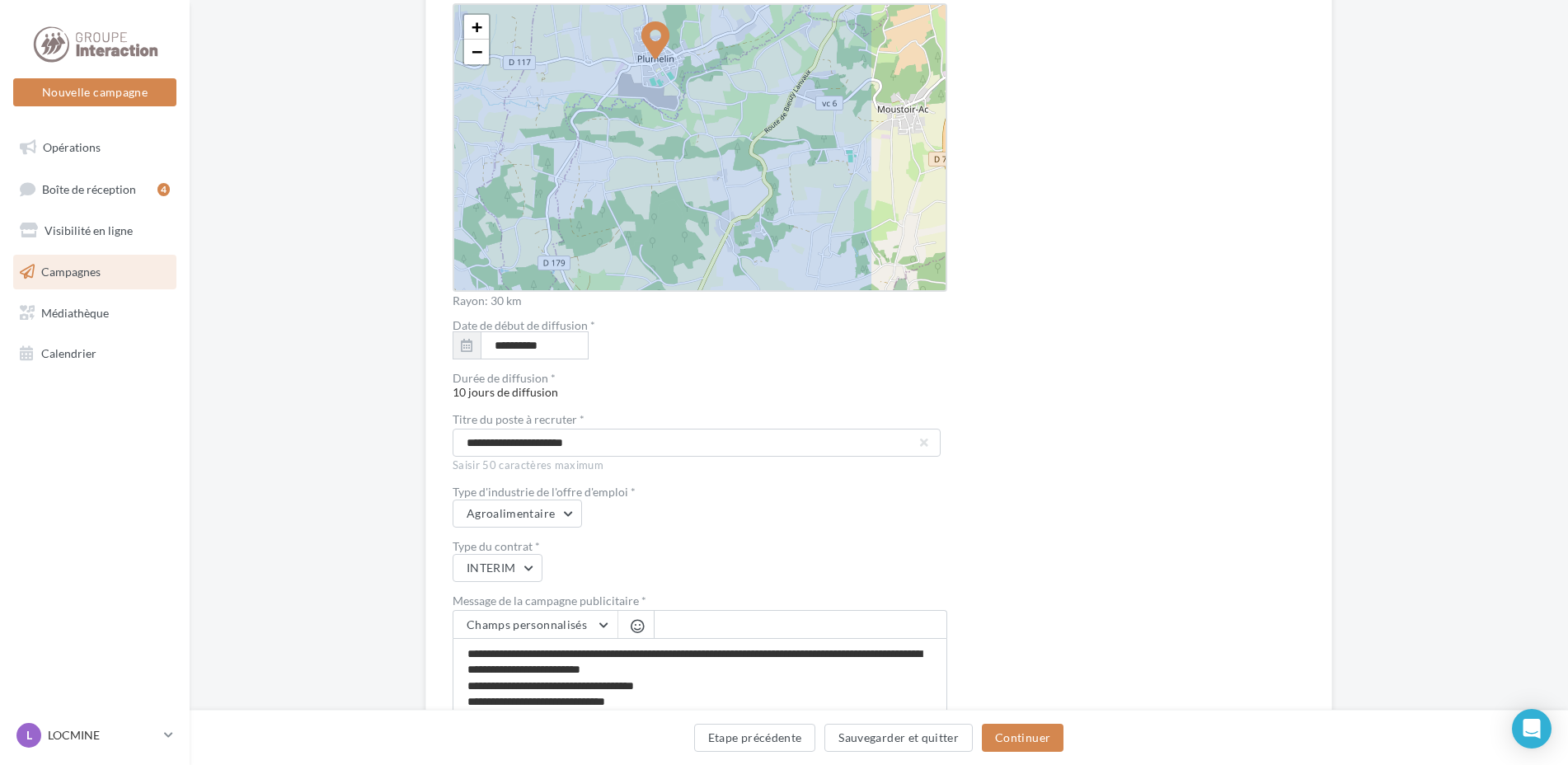
scroll to position [2849, 0]
